Goal: Task Accomplishment & Management: Complete application form

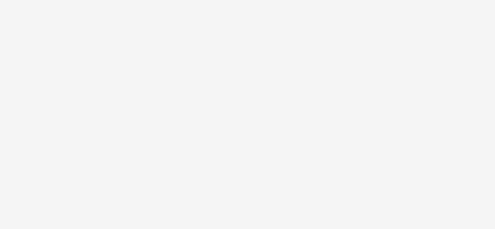
click at [83, 65] on html at bounding box center [247, 114] width 495 height 229
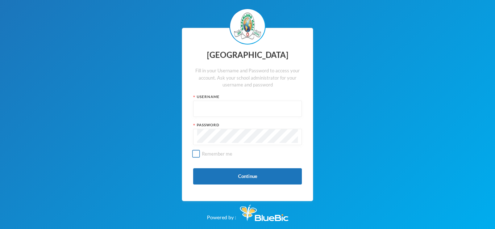
type input "glh25cs32"
click at [198, 153] on input "Remember me" at bounding box center [196, 154] width 8 height 8
click at [253, 174] on button "Continue" at bounding box center [247, 176] width 109 height 16
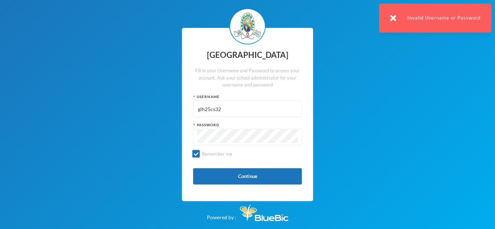
click at [243, 125] on div "Password" at bounding box center [247, 124] width 109 height 5
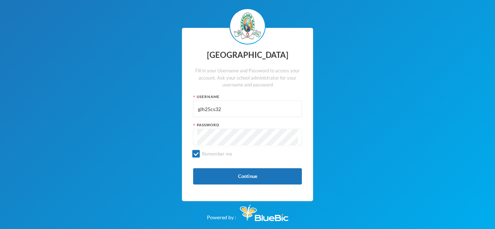
click at [382, 128] on div "Greenland Hall Fill in your Username and Password to access your account. Ask y…" at bounding box center [247, 114] width 495 height 229
click at [198, 157] on input "Remember me" at bounding box center [196, 154] width 8 height 8
checkbox input "false"
click at [242, 177] on button "Continue" at bounding box center [247, 176] width 109 height 16
click at [219, 172] on button "Continue" at bounding box center [247, 176] width 109 height 16
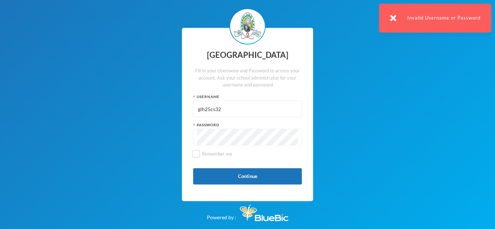
click at [227, 108] on input "glh25cs32" at bounding box center [247, 109] width 101 height 16
type input "glh25cs32"
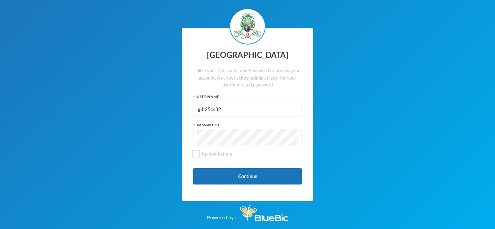
click at [218, 166] on div "Greenland Hall Fill in your Username and Password to access your account. Ask y…" at bounding box center [247, 115] width 131 height 174
click at [221, 180] on button "Continue" at bounding box center [247, 176] width 109 height 16
click at [349, 120] on div "Greenland Hall Fill in your Username and Password to access your account. Ask y…" at bounding box center [247, 114] width 495 height 229
click at [282, 181] on button "Continue" at bounding box center [247, 176] width 109 height 16
click at [209, 179] on button "Continue" at bounding box center [247, 176] width 109 height 16
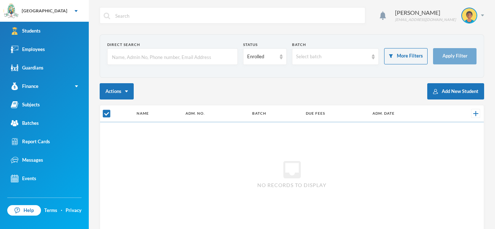
checkbox input "false"
